Goal: Transaction & Acquisition: Purchase product/service

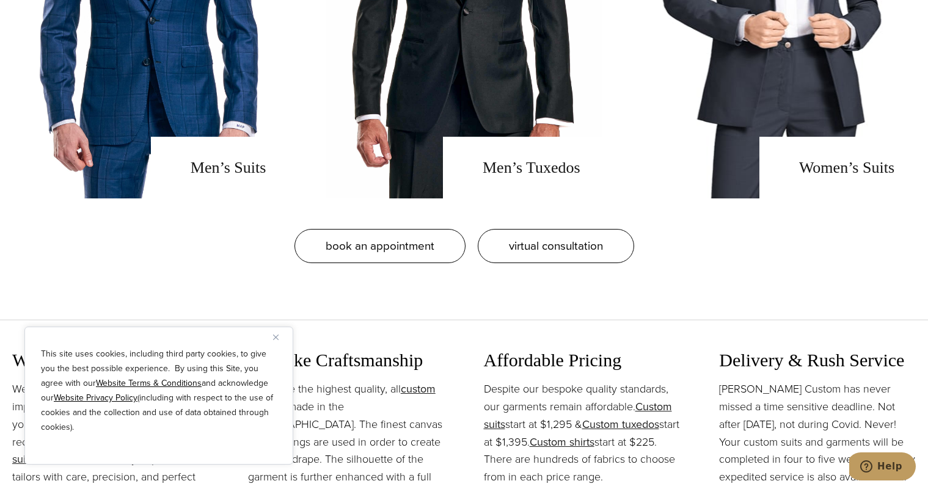
scroll to position [1139, 0]
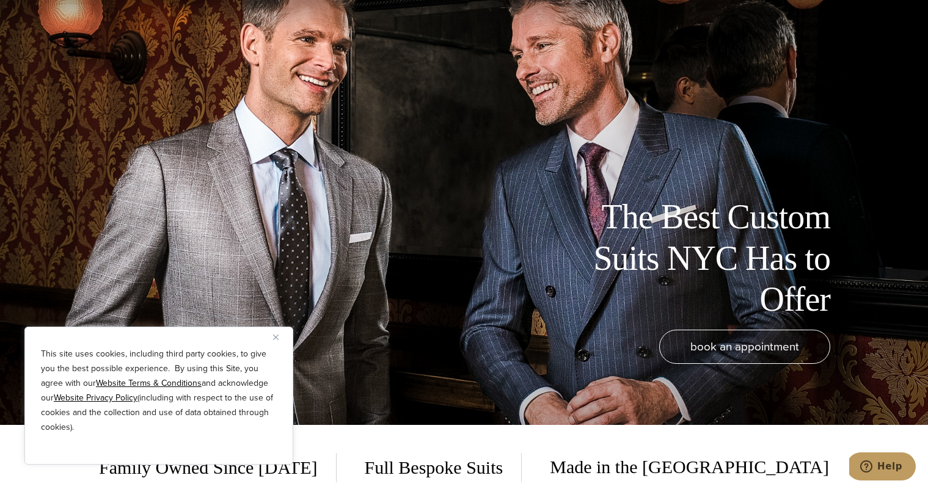
scroll to position [75, 0]
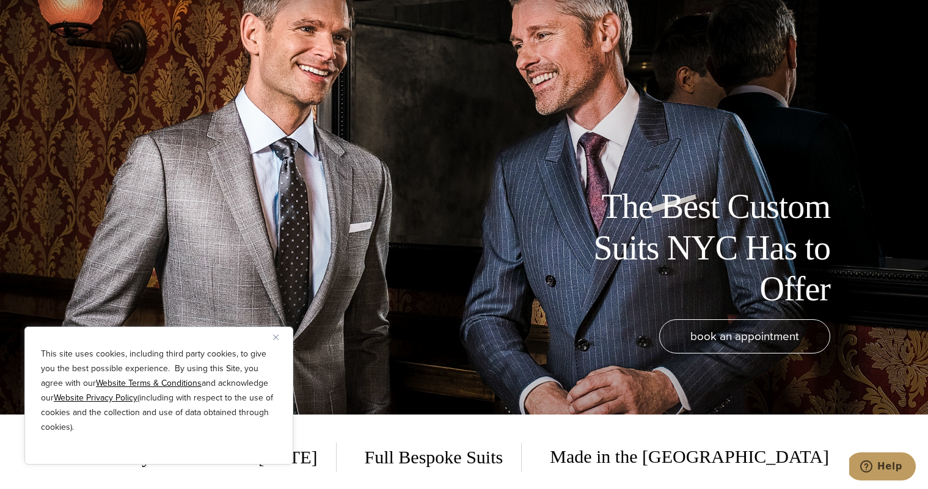
click at [280, 335] on button "Close" at bounding box center [280, 337] width 15 height 15
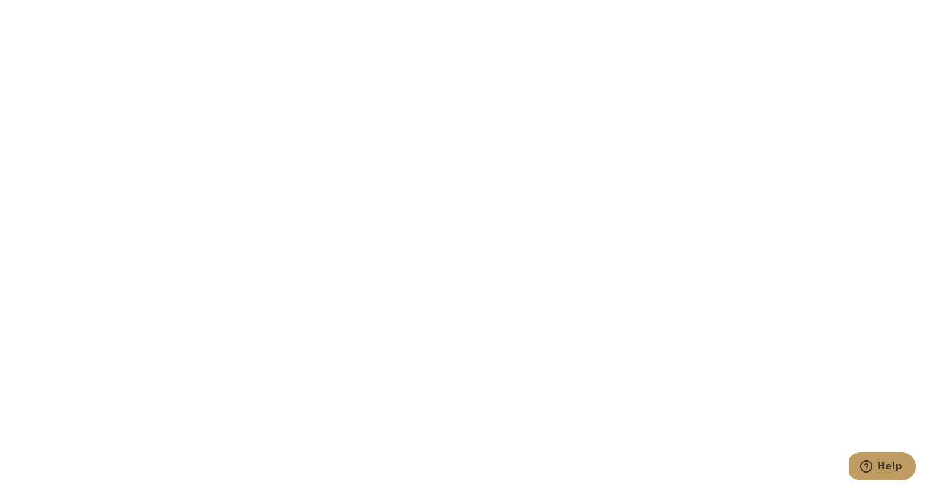
scroll to position [3978, 0]
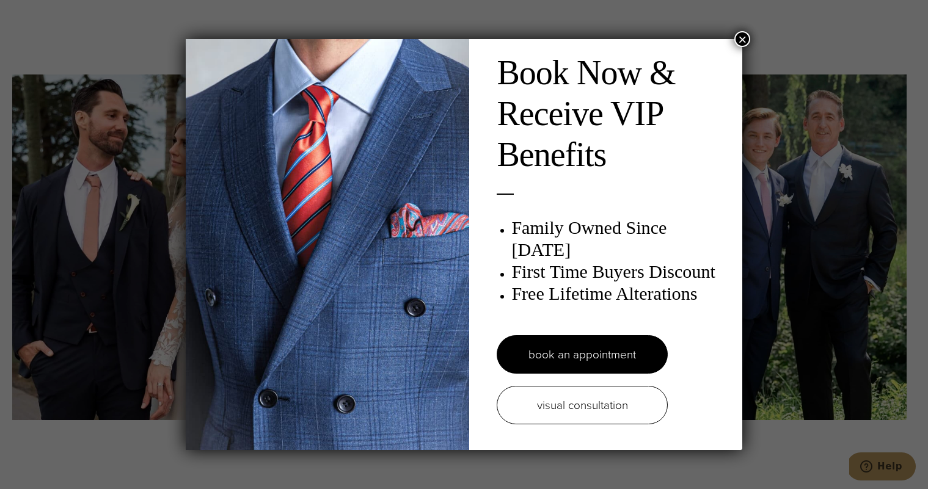
click at [742, 37] on button "×" at bounding box center [743, 39] width 16 height 16
